Goal: Book appointment/travel/reservation

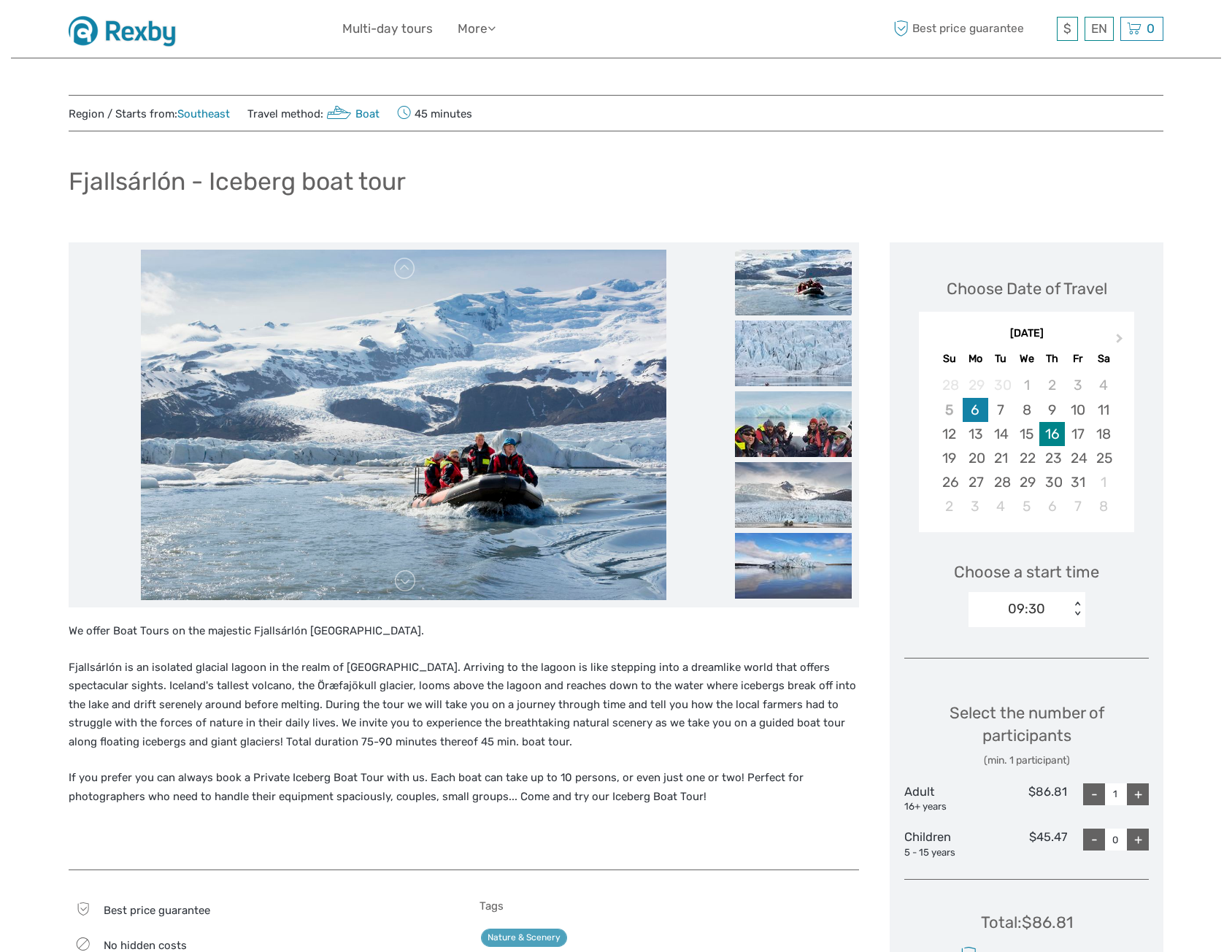
click at [1056, 437] on div "16" at bounding box center [1053, 434] width 25 height 24
click at [1058, 613] on div "09:30" at bounding box center [1019, 609] width 101 height 22
click at [1038, 677] on div "10:30" at bounding box center [1026, 678] width 102 height 24
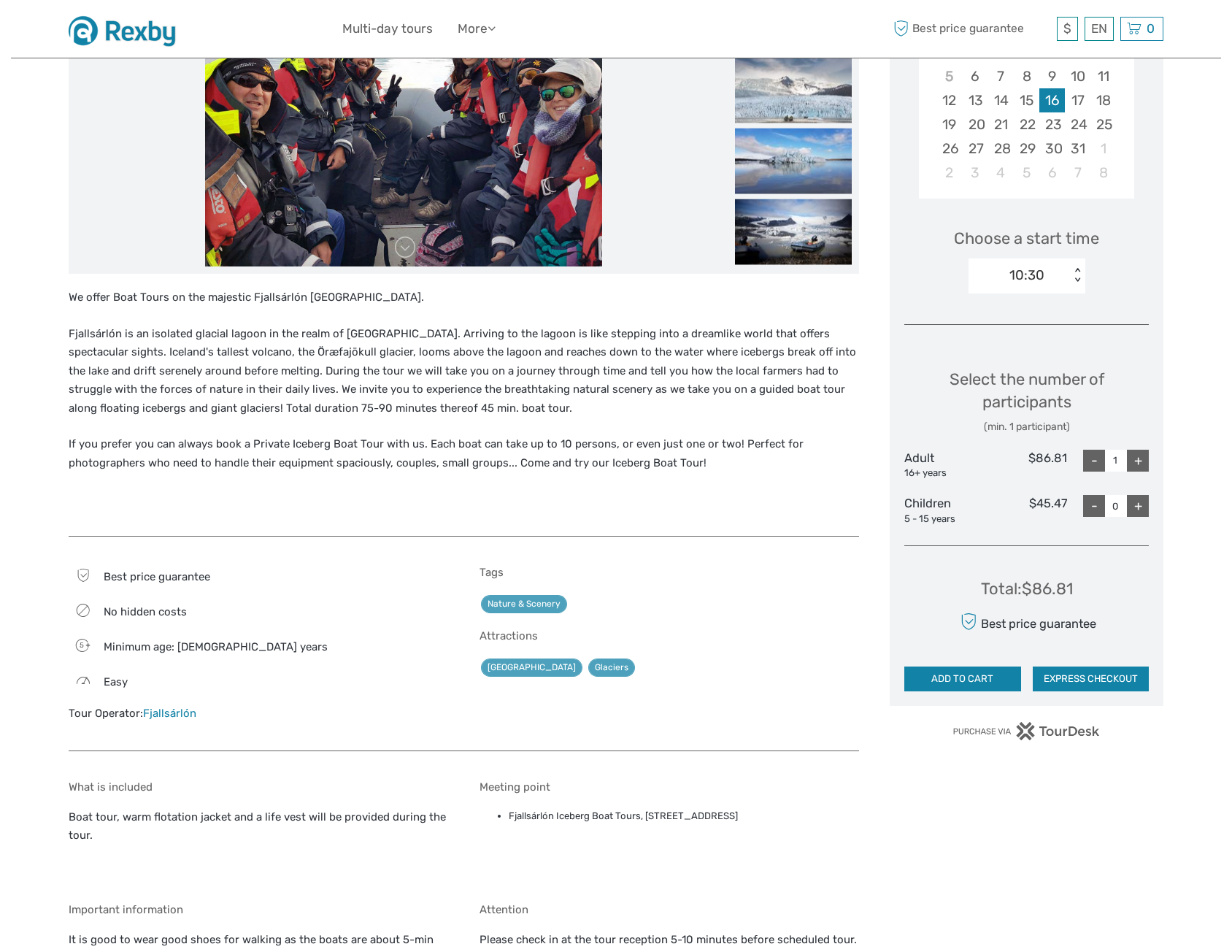
scroll to position [365, 0]
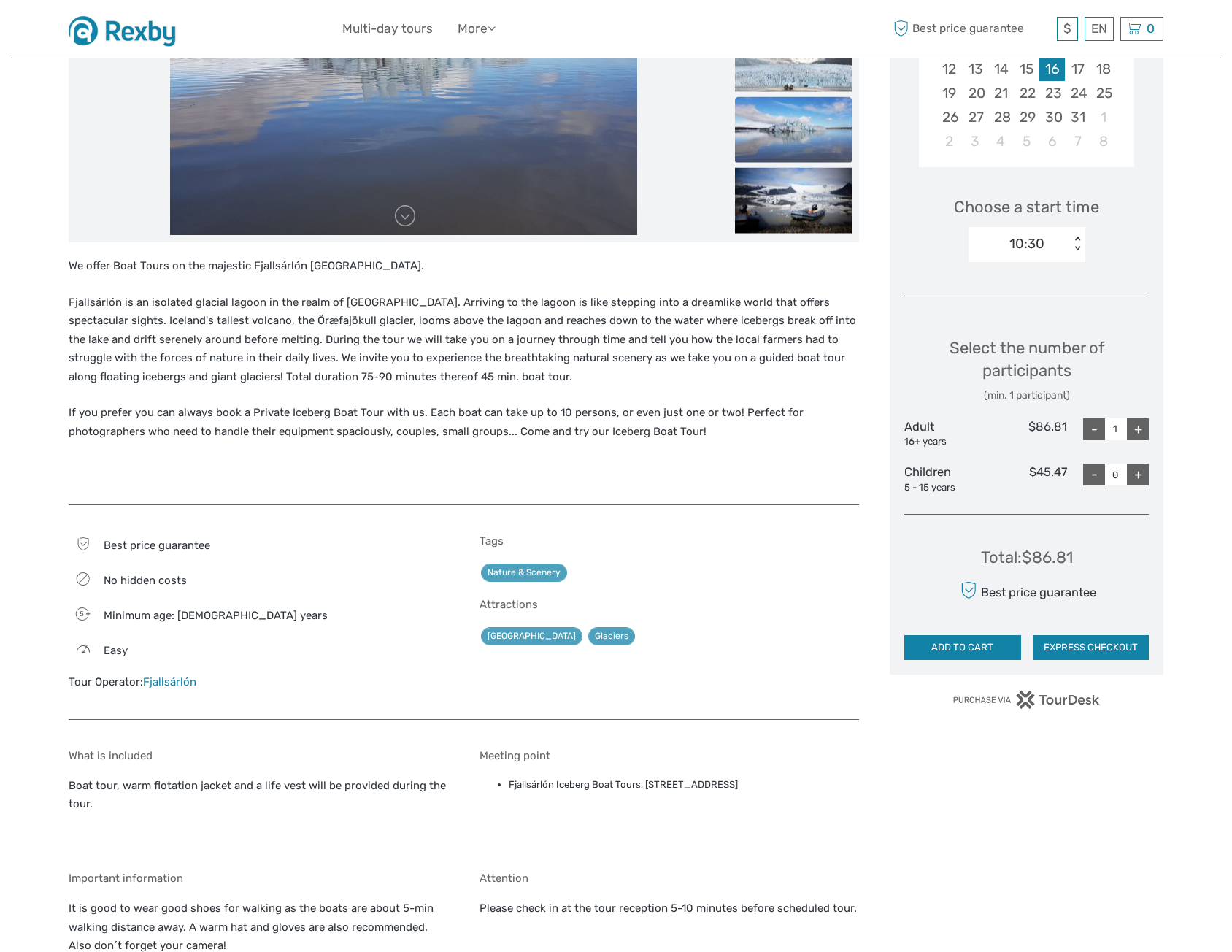
click at [130, 37] on img at bounding box center [128, 28] width 118 height 35
